Goal: Task Accomplishment & Management: Manage account settings

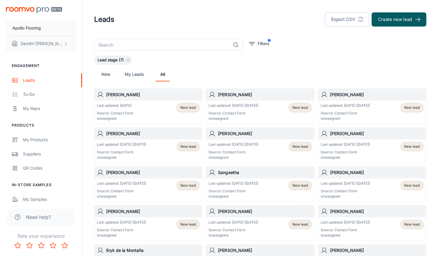
click at [153, 150] on div "Last updated: [DATE] ([DATE]) Source: Contact Form Unassigned New lead" at bounding box center [148, 151] width 103 height 18
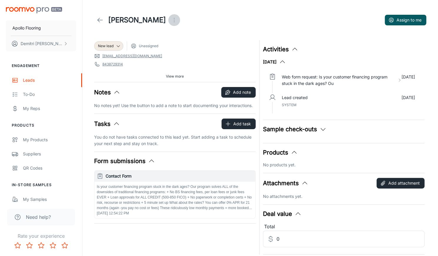
click at [171, 21] on icon "Open menu" at bounding box center [174, 19] width 7 height 7
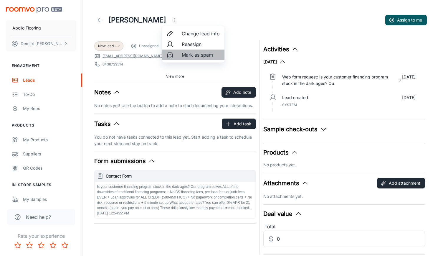
click at [191, 55] on span "Mark as spam" at bounding box center [201, 54] width 38 height 7
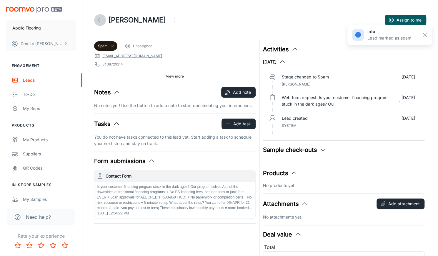
click at [101, 20] on line at bounding box center [100, 20] width 5 height 0
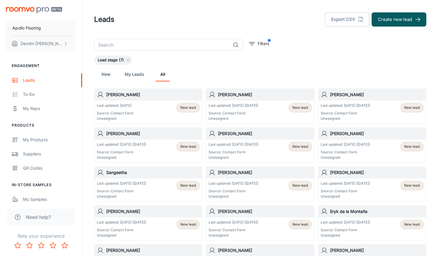
click at [383, 110] on div "Last updated: [DATE] ([DATE]) Source: Contact Form Unassigned New lead" at bounding box center [372, 112] width 103 height 18
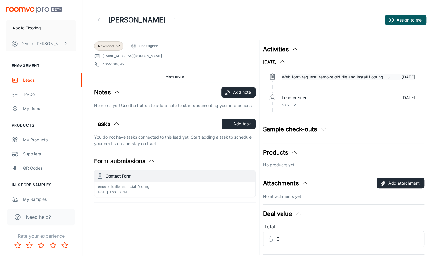
click at [362, 76] on p "Web form request: remove old tile and install flooring" at bounding box center [333, 77] width 102 height 6
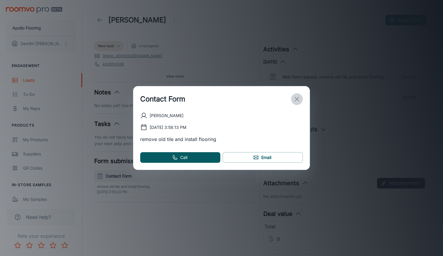
click at [298, 99] on icon "exit" at bounding box center [296, 98] width 7 height 7
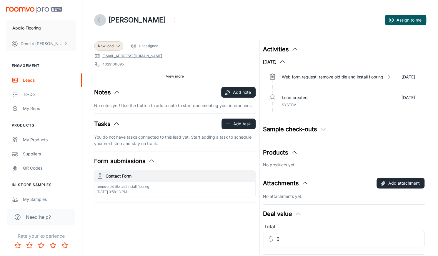
click at [97, 19] on icon at bounding box center [100, 19] width 7 height 7
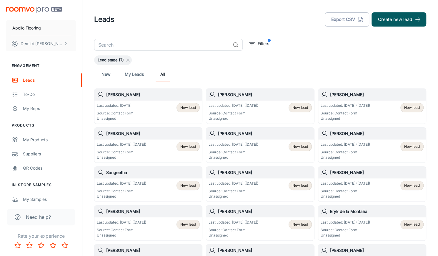
click at [268, 110] on div "Last updated: [DATE] ([DATE]) Source: Contact Form Unassigned New lead" at bounding box center [260, 112] width 103 height 18
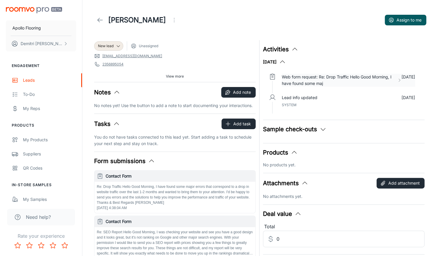
click at [390, 79] on p "Web form request: Re: Drop Traffic Hello Good Morning, I have found some maj" at bounding box center [338, 80] width 113 height 13
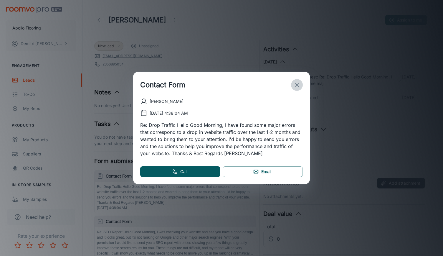
click at [300, 83] on button "exit" at bounding box center [297, 85] width 12 height 12
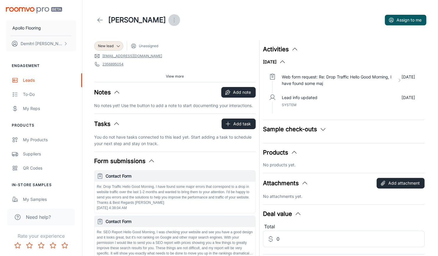
click at [171, 21] on icon "Open menu" at bounding box center [174, 19] width 7 height 7
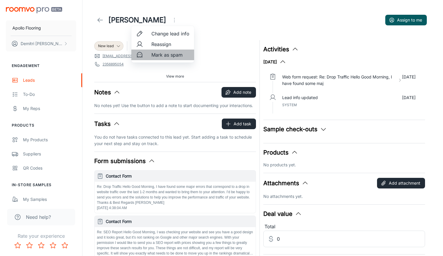
click at [158, 53] on span "Mark as spam" at bounding box center [170, 54] width 38 height 7
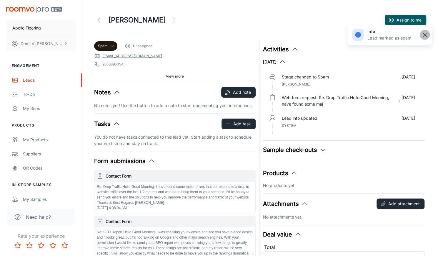
click at [424, 36] on rect "button" at bounding box center [425, 34] width 7 height 7
click at [100, 23] on icon at bounding box center [100, 19] width 7 height 7
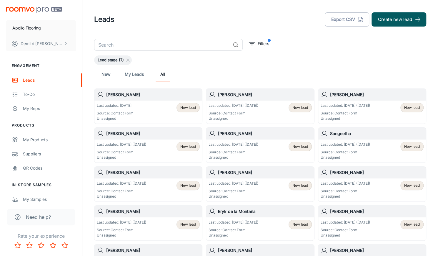
click at [162, 106] on div "Last updated: [DATE] Source: Contact Form Unassigned New lead" at bounding box center [148, 112] width 103 height 18
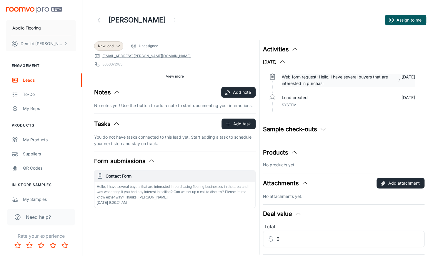
click at [342, 79] on p "Web form request: Hello, I have several buyers that are interested in purchasi" at bounding box center [338, 80] width 113 height 13
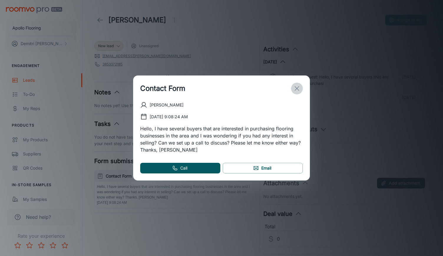
click at [296, 88] on icon "exit" at bounding box center [296, 88] width 7 height 7
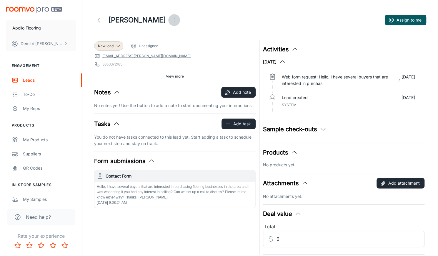
click at [174, 22] on icon "Open menu" at bounding box center [174, 19] width 7 height 7
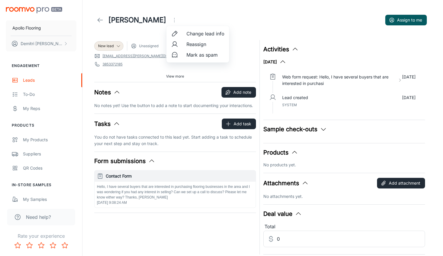
click at [269, 16] on div at bounding box center [221, 128] width 443 height 256
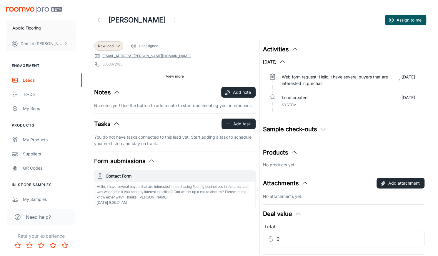
scroll to position [21, 0]
